Goal: Check status: Check status

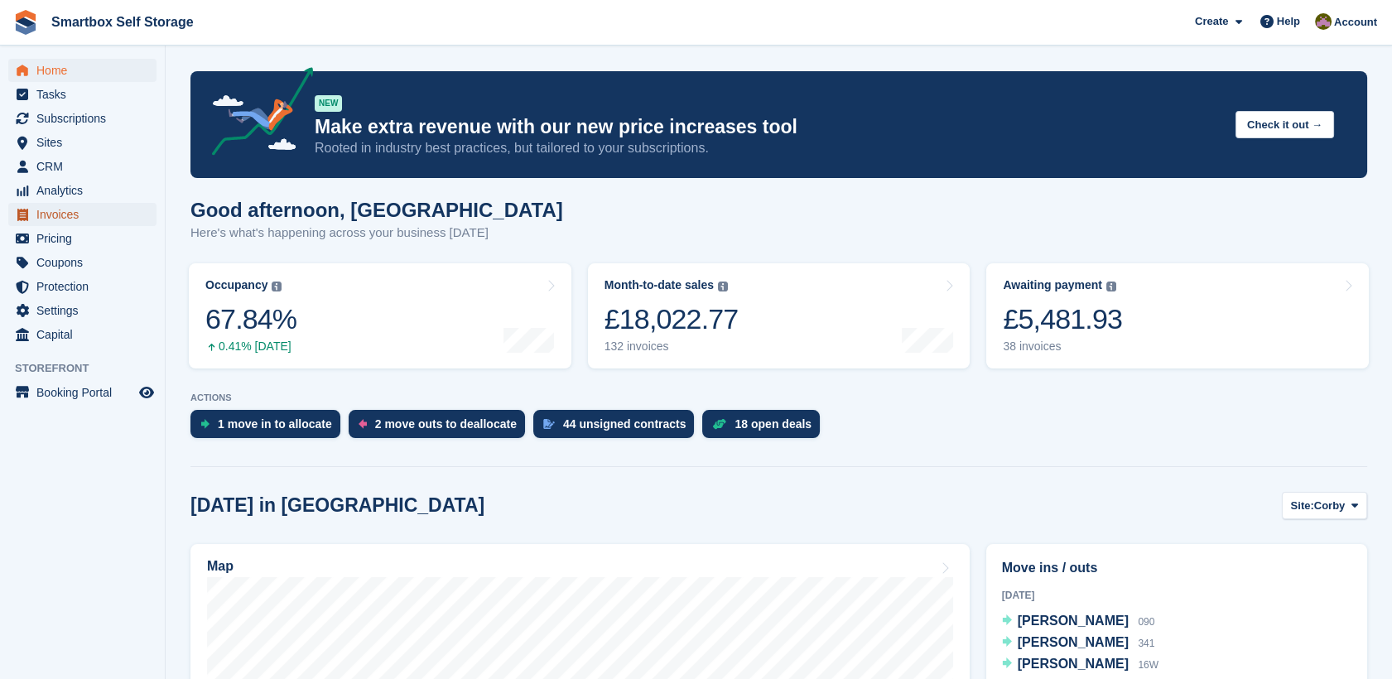
click at [113, 207] on span "Invoices" at bounding box center [85, 214] width 99 height 23
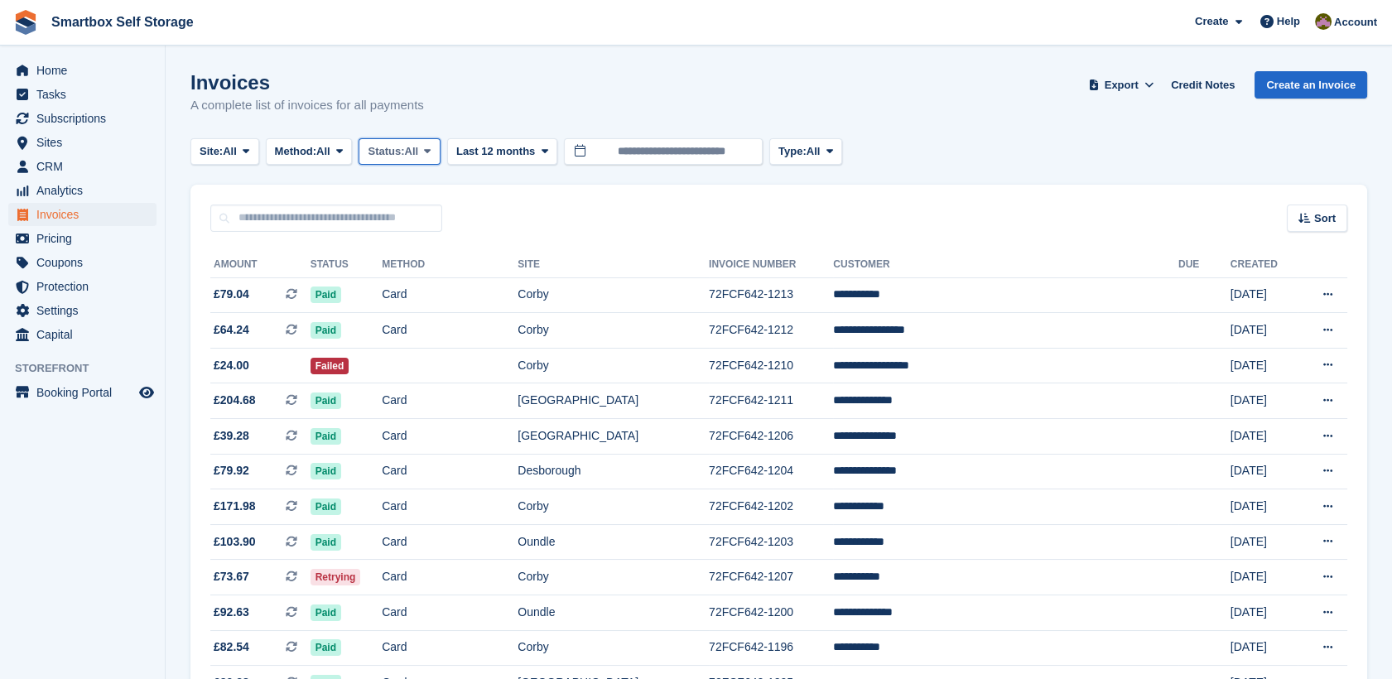
click at [410, 138] on button "Status: All" at bounding box center [399, 151] width 81 height 27
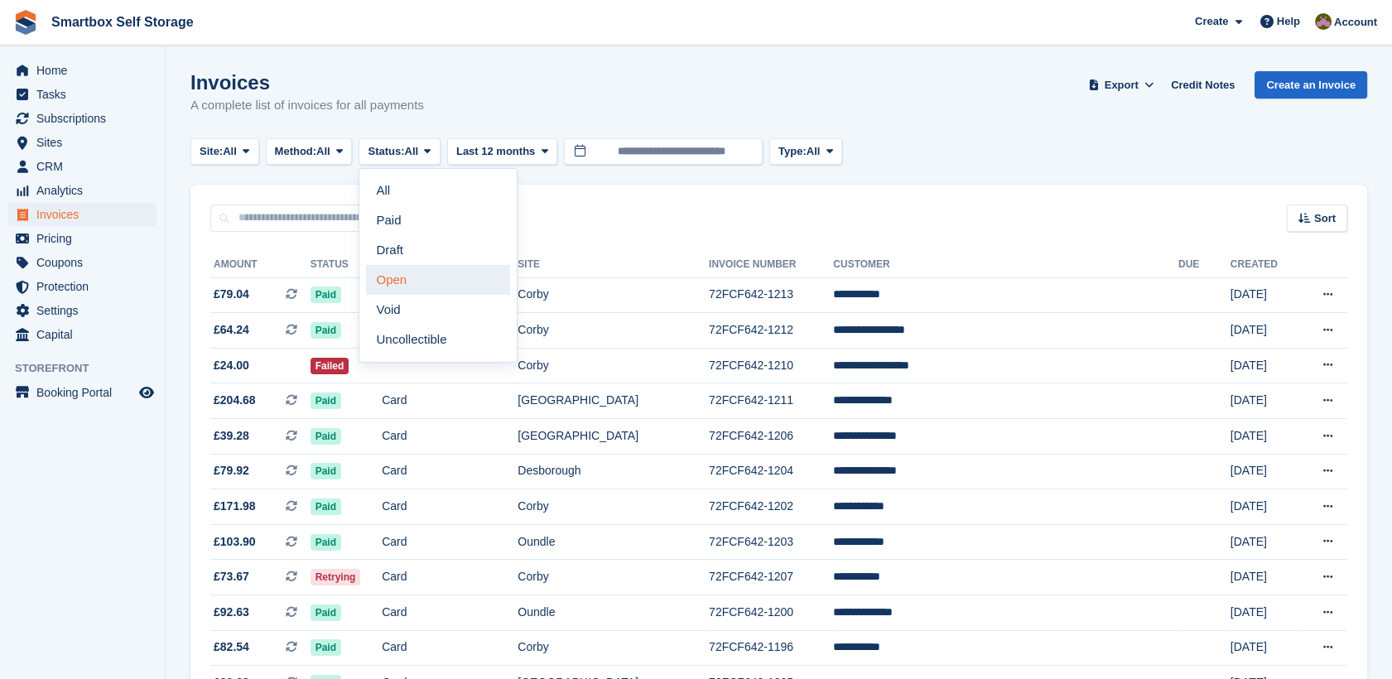
click at [396, 265] on link "Open" at bounding box center [438, 280] width 144 height 30
